Goal: Information Seeking & Learning: Learn about a topic

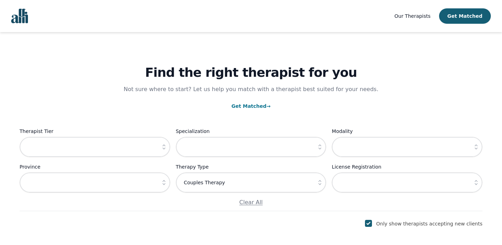
click at [19, 26] on nav "Our Therapists Get Matched" at bounding box center [251, 16] width 502 height 32
click at [416, 15] on span "Our Therapists" at bounding box center [412, 16] width 36 height 6
click at [417, 14] on span "Our Therapists" at bounding box center [412, 16] width 36 height 6
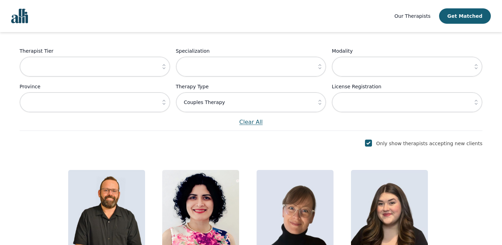
scroll to position [80, 0]
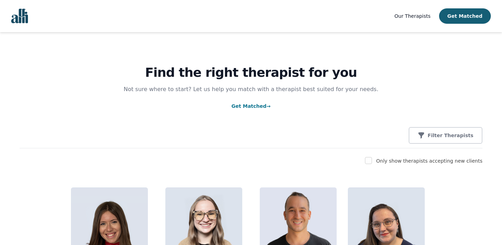
scroll to position [80, 0]
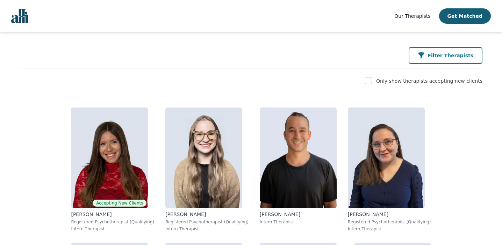
click at [434, 60] on button "Filter Therapists" at bounding box center [446, 55] width 74 height 17
click at [432, 59] on div "Filter Therapists" at bounding box center [446, 55] width 56 height 7
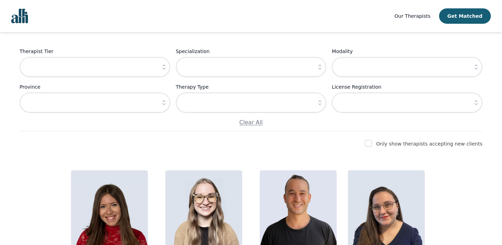
click at [317, 108] on button "button" at bounding box center [320, 103] width 13 height 20
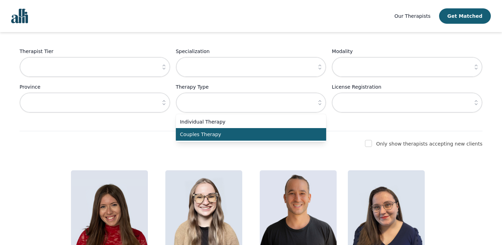
click at [279, 135] on span "Couples Therapy" at bounding box center [247, 134] width 134 height 7
type input "Couples Therapy"
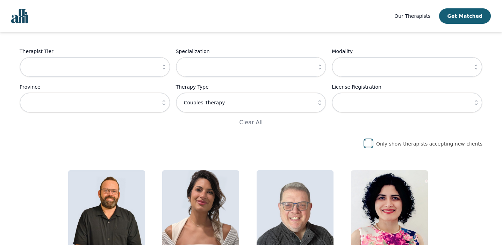
click at [372, 143] on input "checkbox" at bounding box center [368, 143] width 7 height 7
checkbox input "true"
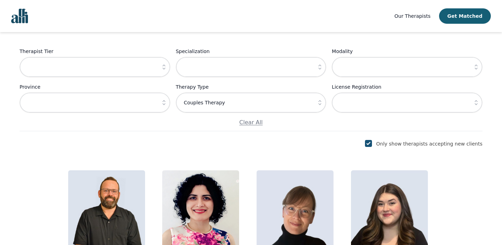
scroll to position [169, 0]
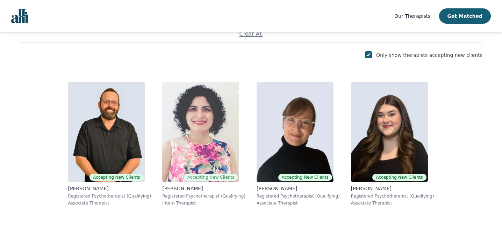
click at [235, 151] on img at bounding box center [200, 132] width 77 height 101
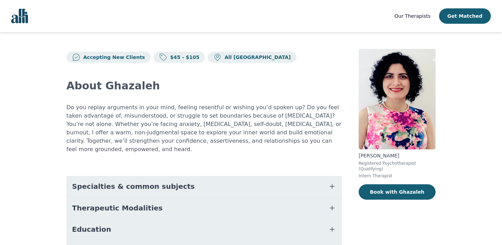
scroll to position [84, 0]
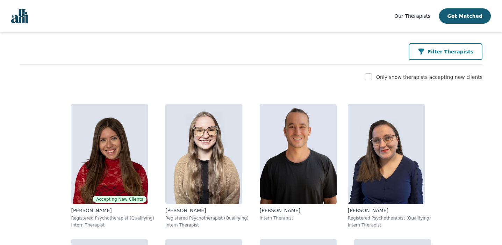
click at [425, 54] on icon "button" at bounding box center [421, 51] width 7 height 7
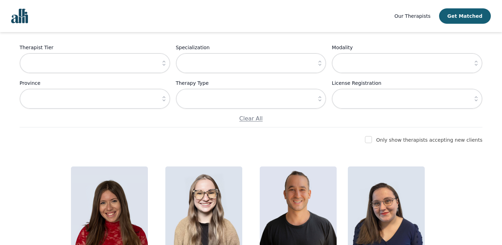
click at [320, 101] on icon "button" at bounding box center [319, 98] width 3 height 5
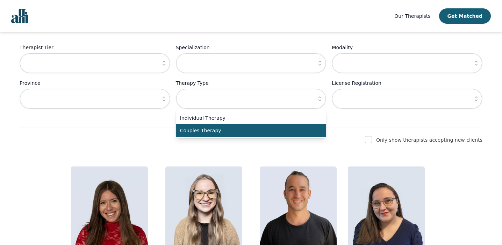
click at [289, 128] on span "Couples Therapy" at bounding box center [247, 130] width 134 height 7
type input "Couples Therapy"
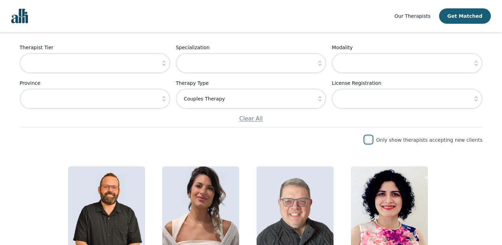
click at [372, 137] on input "checkbox" at bounding box center [368, 139] width 7 height 7
checkbox input "true"
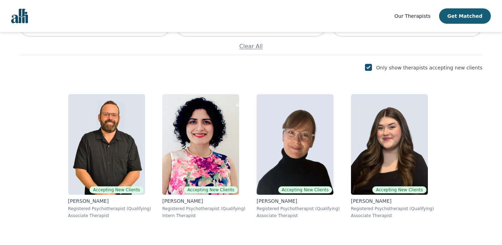
scroll to position [169, 0]
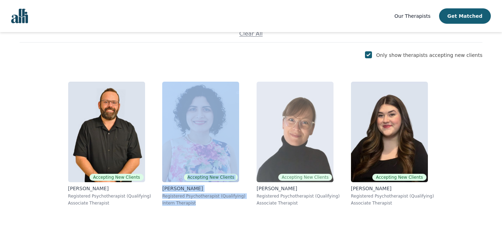
click at [286, 99] on img at bounding box center [295, 132] width 77 height 101
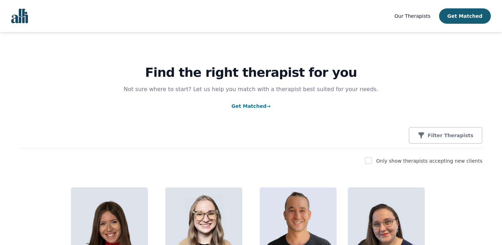
scroll to position [72, 0]
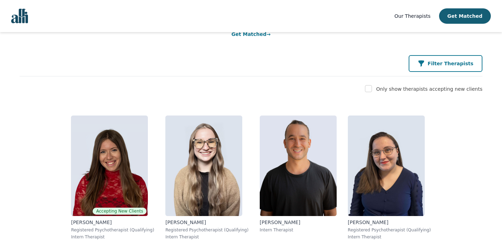
click at [444, 69] on button "Filter Therapists" at bounding box center [446, 63] width 74 height 17
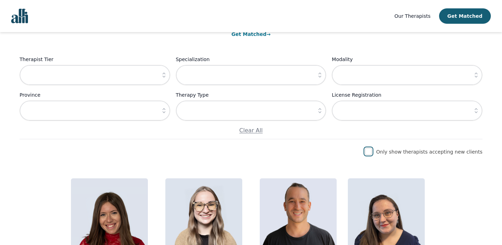
click at [372, 153] on input "checkbox" at bounding box center [368, 151] width 7 height 7
checkbox input "true"
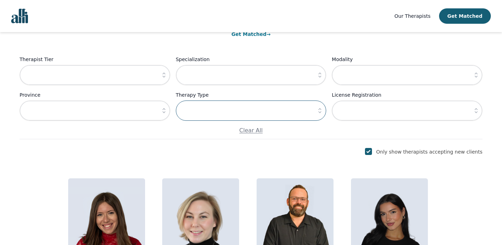
click at [300, 110] on input "text" at bounding box center [251, 111] width 151 height 20
click at [315, 115] on button "button" at bounding box center [320, 111] width 13 height 20
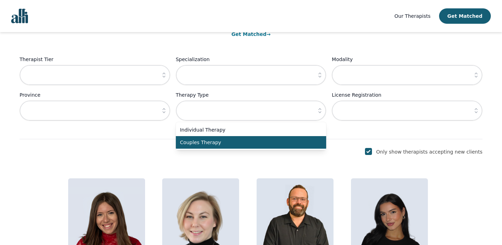
click at [286, 141] on span "Couples Therapy" at bounding box center [247, 142] width 134 height 7
type input "Couples Therapy"
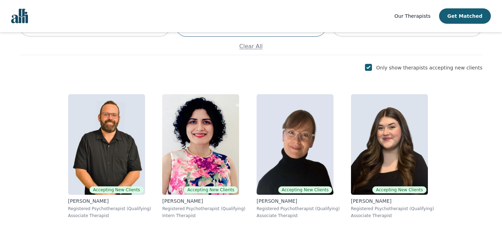
scroll to position [160, 0]
